Goal: Information Seeking & Learning: Learn about a topic

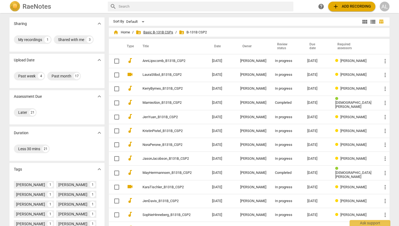
click at [147, 32] on span "folder_shared Basic B-131B CSPs" at bounding box center [154, 32] width 37 height 5
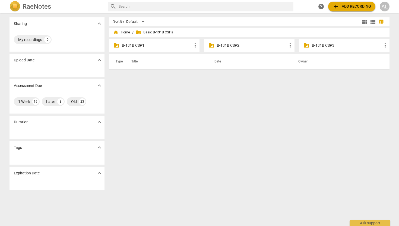
click at [219, 44] on p "B-131B CSP2" at bounding box center [252, 46] width 70 height 6
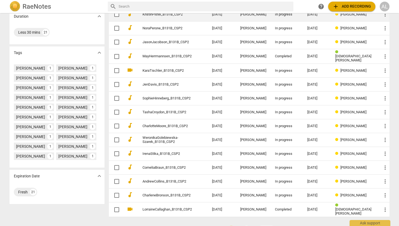
scroll to position [131, 0]
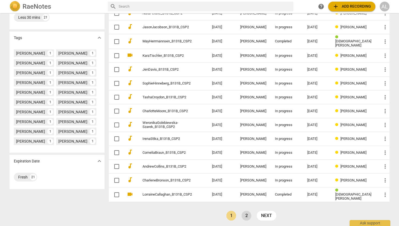
click at [244, 213] on link "2" at bounding box center [246, 215] width 10 height 10
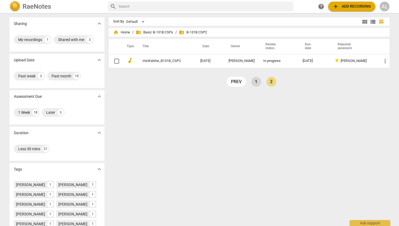
click at [255, 83] on link "1" at bounding box center [256, 82] width 10 height 10
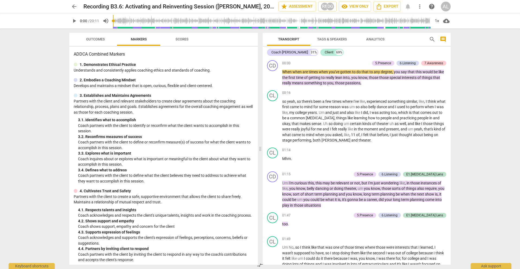
click at [75, 21] on span "play_arrow" at bounding box center [74, 21] width 7 height 7
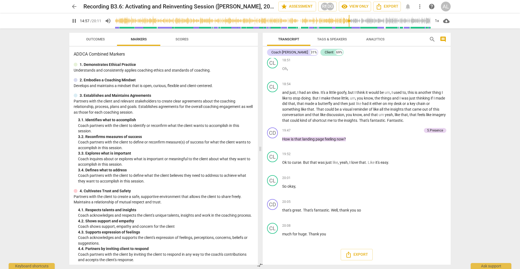
scroll to position [1545, 0]
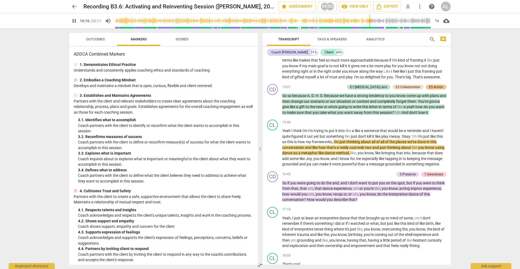
click at [17, 39] on div "arrow_back Recording B3.6: Activating and Reinventing Session (Dylan A, 20:11) …" at bounding box center [260, 134] width 520 height 269
type input "978"
